Goal: Communication & Community: Answer question/provide support

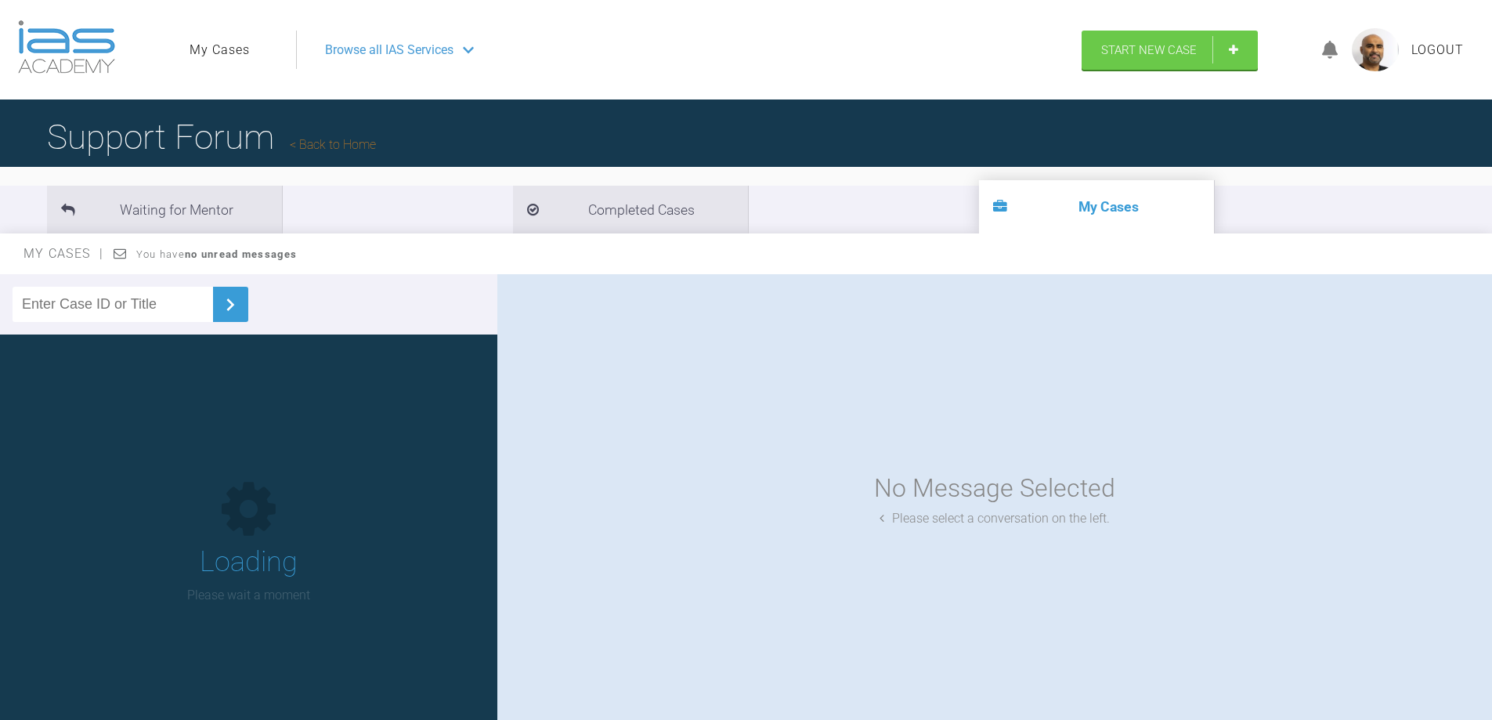
click at [108, 309] on input "text" at bounding box center [113, 304] width 201 height 35
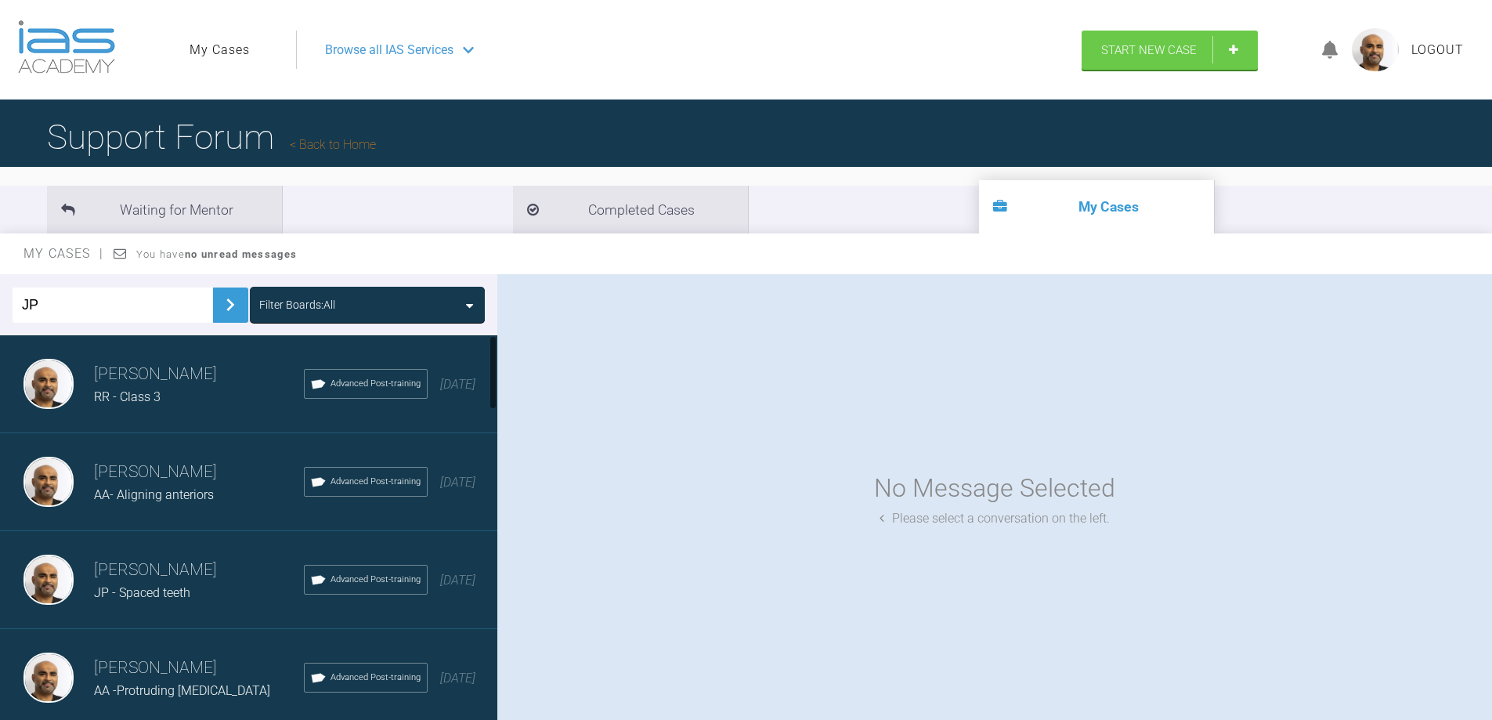
type input "JP"
click at [226, 302] on img at bounding box center [230, 304] width 25 height 25
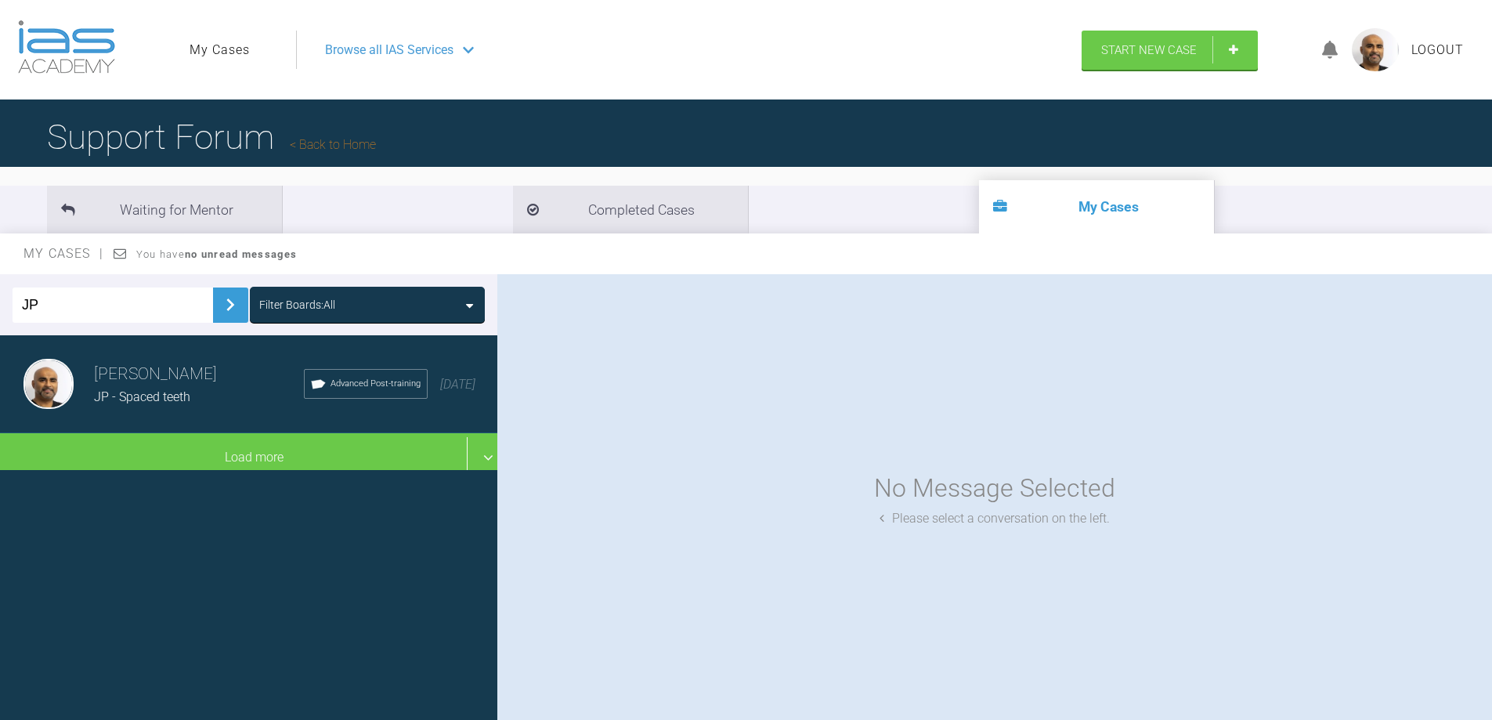
drag, startPoint x: 150, startPoint y: 385, endPoint x: 183, endPoint y: 385, distance: 32.1
click at [150, 384] on h3 "[PERSON_NAME]" at bounding box center [199, 374] width 210 height 27
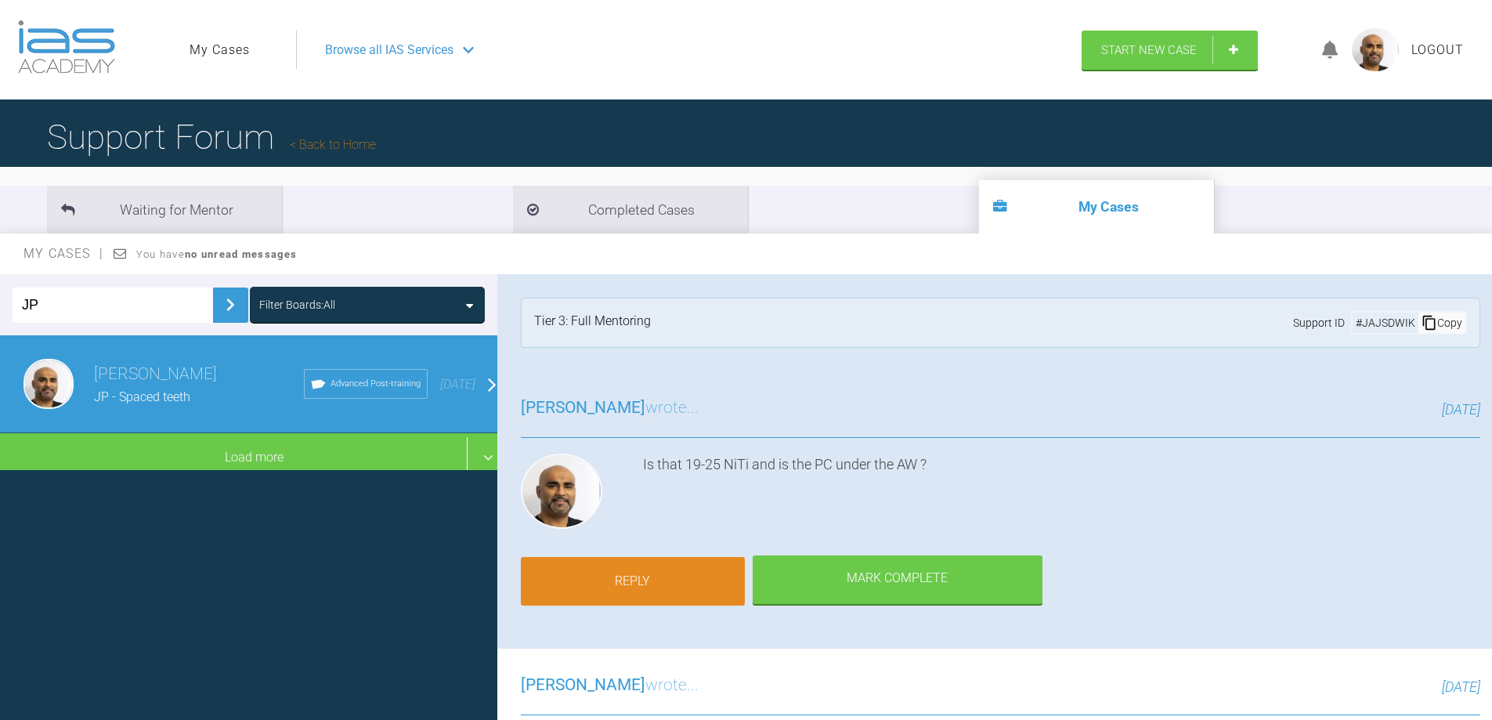
click at [624, 591] on link "Reply" at bounding box center [633, 581] width 224 height 49
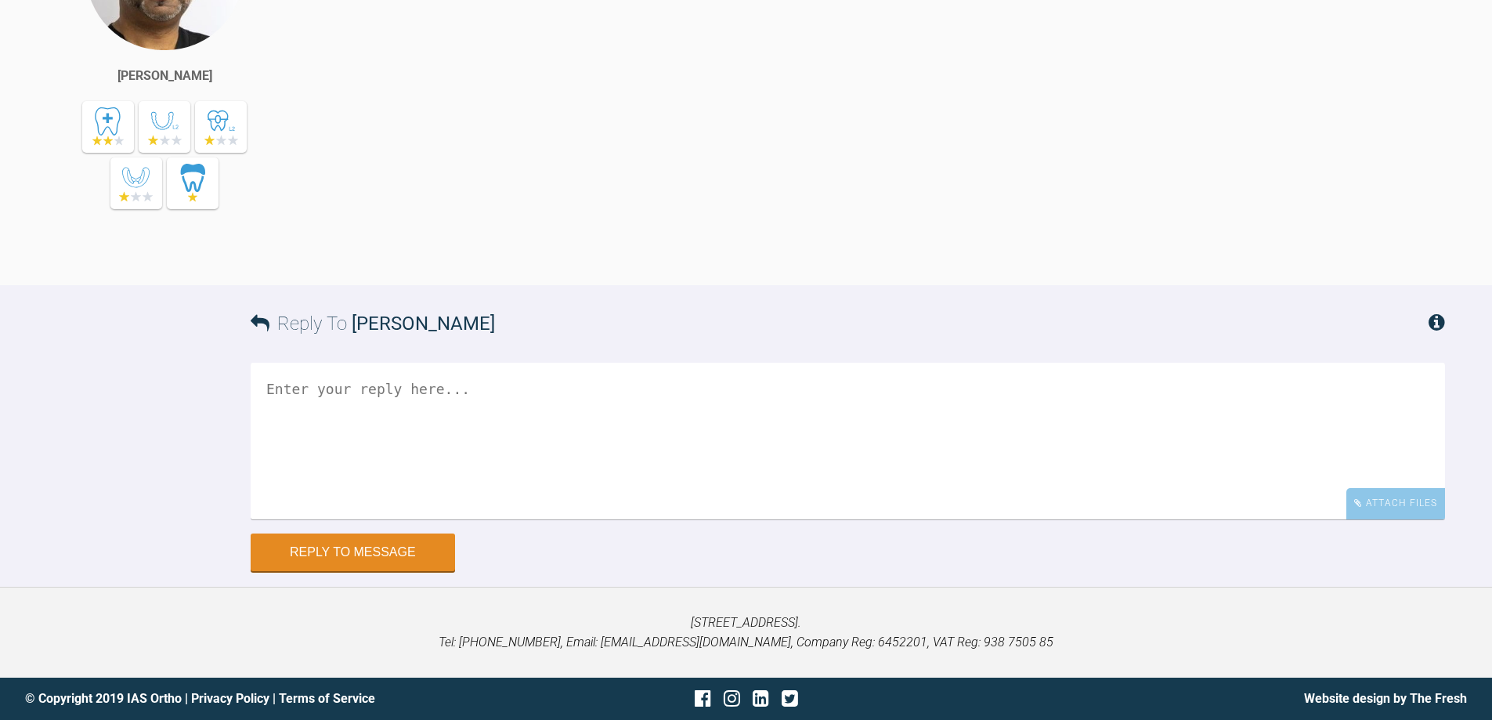
scroll to position [6091, 0]
click at [363, 401] on textarea at bounding box center [848, 441] width 1195 height 157
type textarea "h"
click at [532, 405] on textarea "Hi [PERSON_NAME] U/L 19-25 NiTi" at bounding box center [848, 441] width 1195 height 157
type textarea "Hi [PERSON_NAME] U/L 19-25 NiTi PC 6-6 under AW"
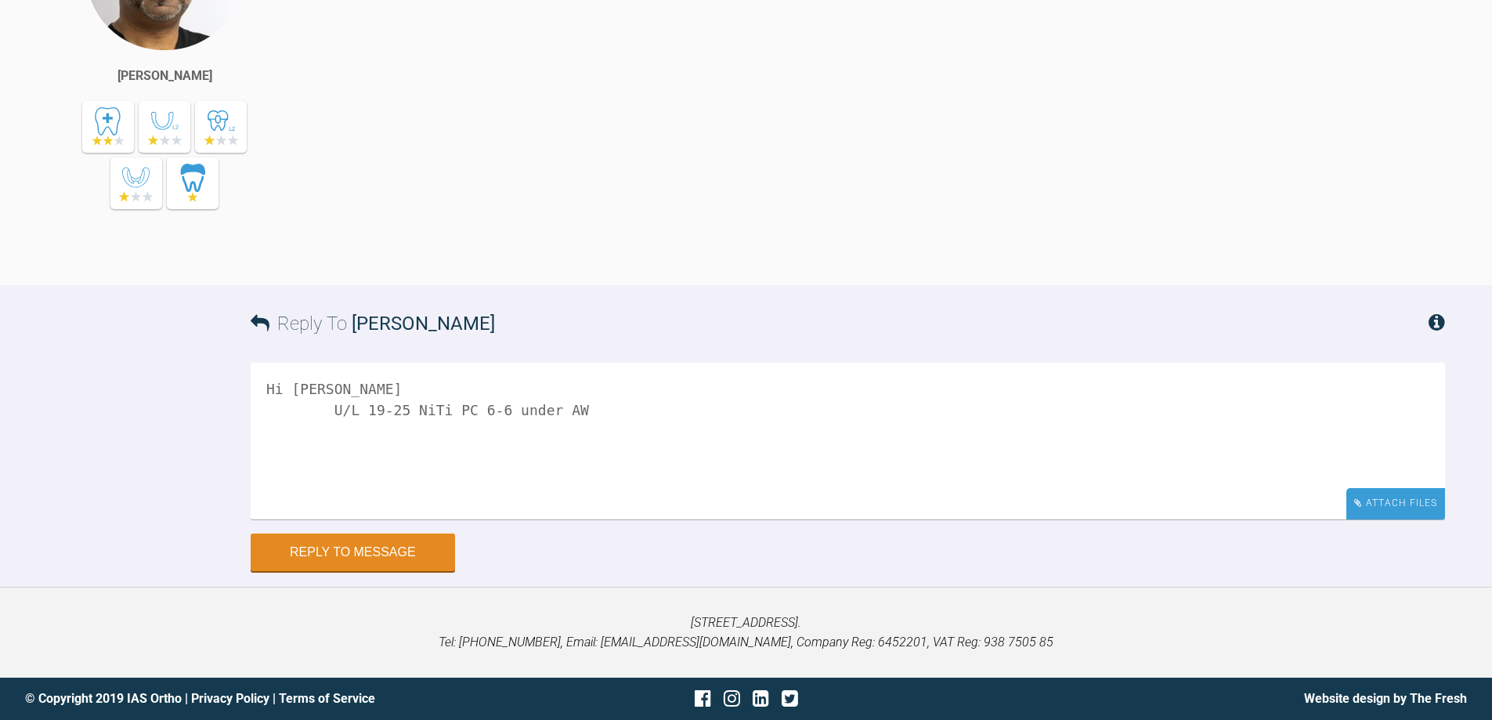
click at [1413, 498] on div "Attach Files" at bounding box center [1396, 503] width 99 height 31
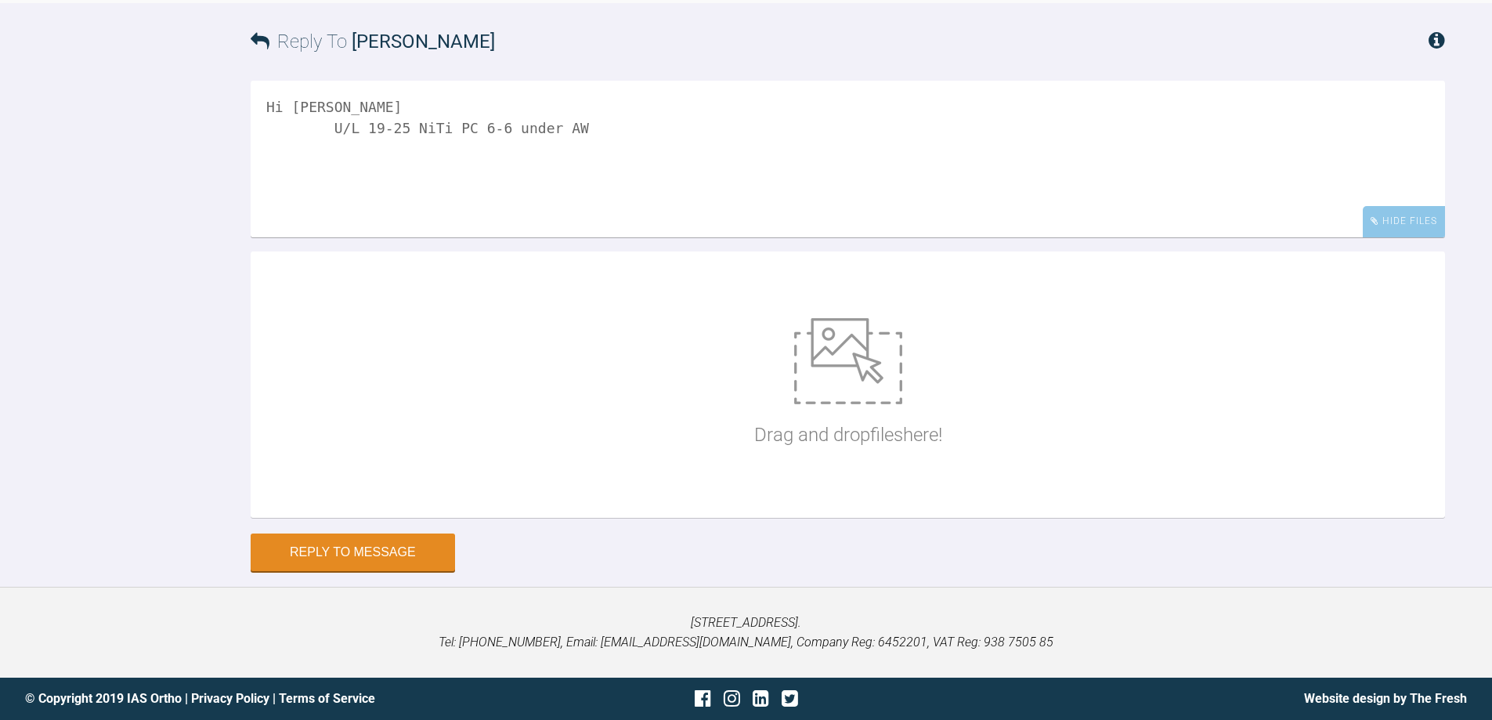
click at [856, 404] on img at bounding box center [848, 361] width 108 height 86
type input "C:\fakepath\IMG_9980 - Copy.JPG"
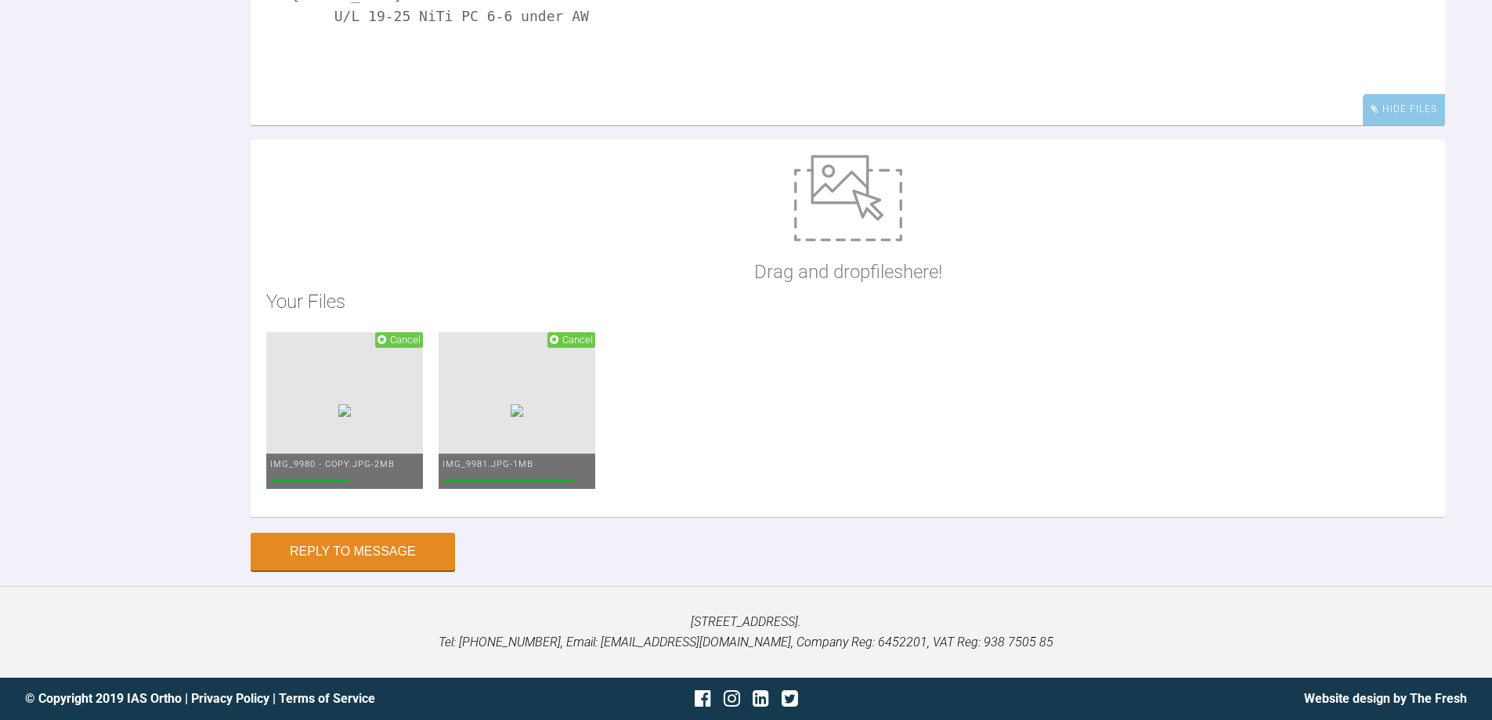
click at [861, 241] on img at bounding box center [848, 198] width 108 height 86
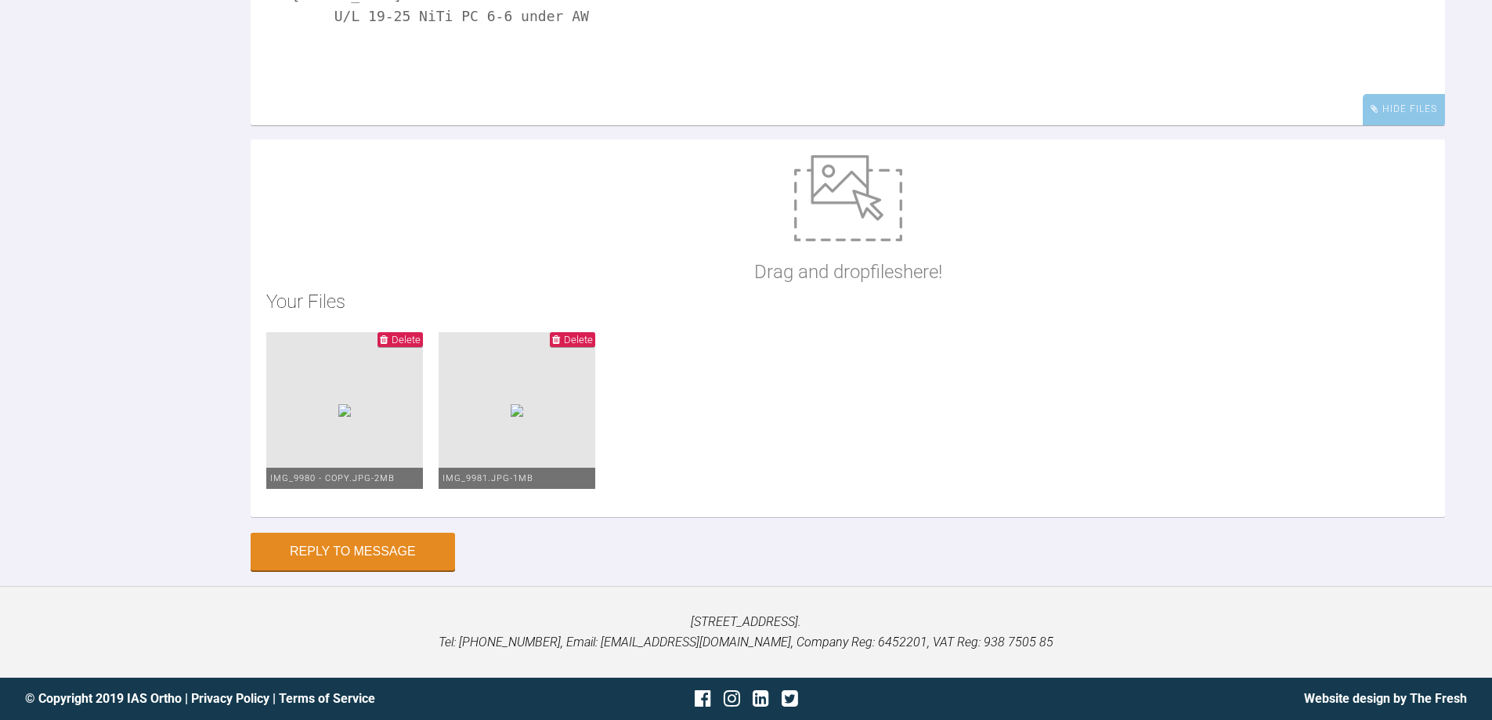
type input "C:\fakepath\IMG_9974 - Copy.JPG"
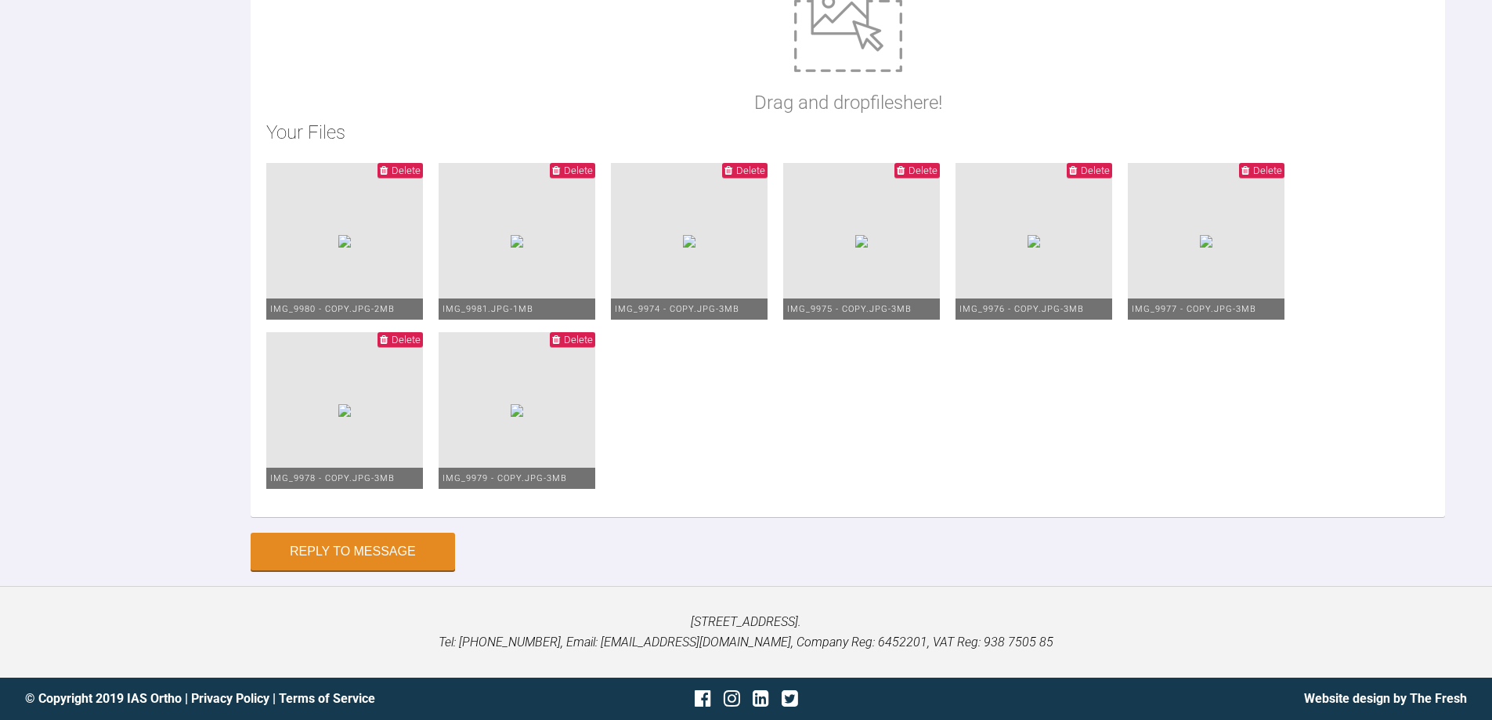
scroll to position [6184, 0]
click at [369, 556] on button "Reply to Message" at bounding box center [353, 553] width 204 height 38
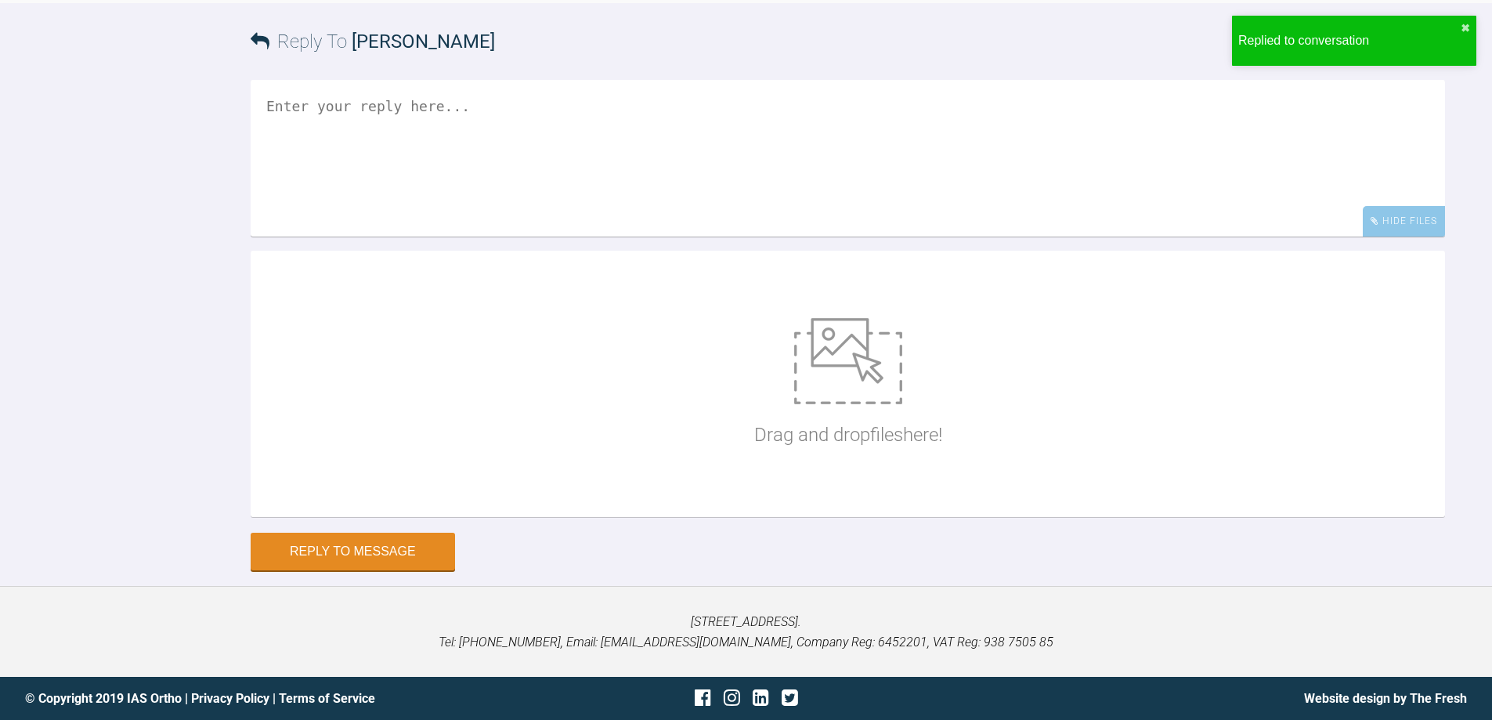
scroll to position [6620, 0]
